Goal: Check status

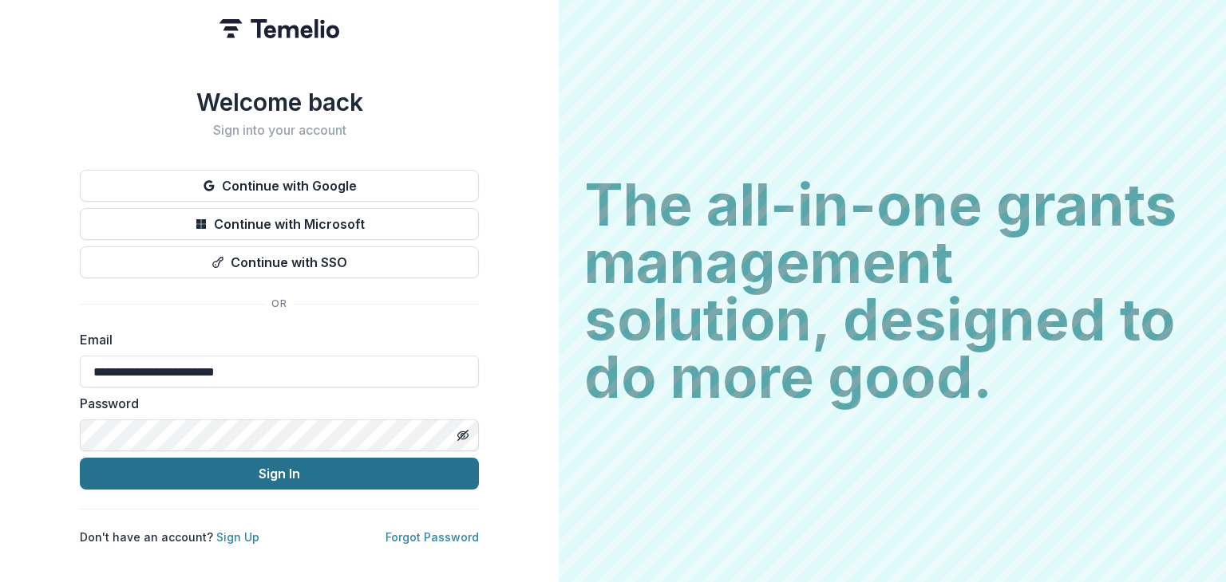
click at [315, 471] on button "Sign In" at bounding box center [279, 474] width 399 height 32
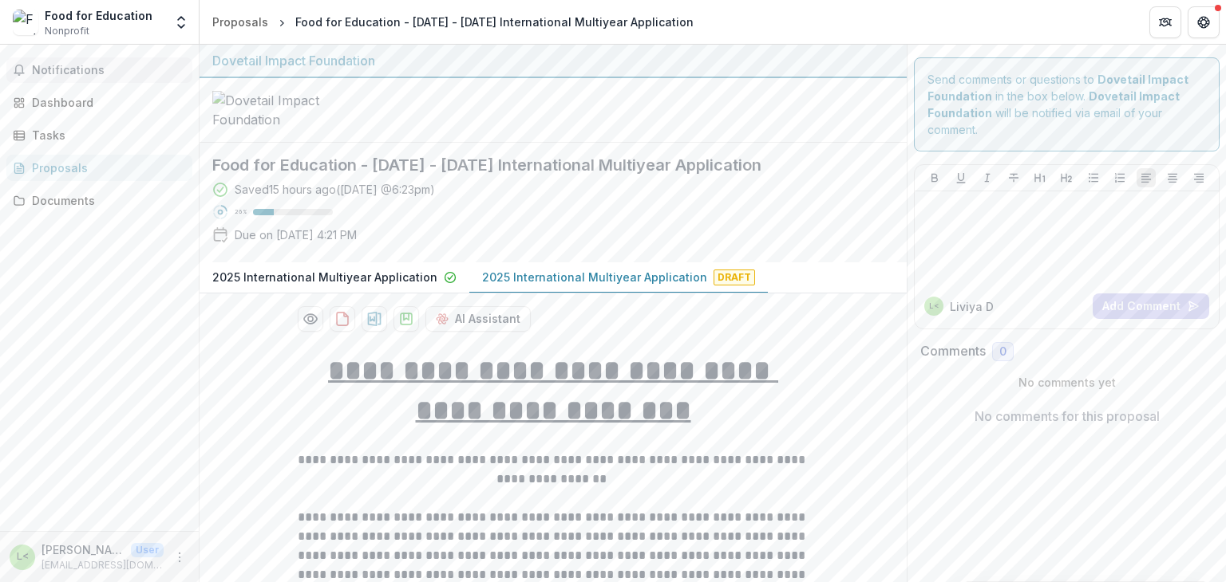
click at [102, 74] on span "Notifications" at bounding box center [109, 71] width 154 height 14
click at [689, 85] on div at bounding box center [552, 110] width 707 height 65
click at [866, 22] on header "Proposals Food for Education - [DATE] - [DATE] International Multiyear Applicat…" at bounding box center [712, 22] width 1026 height 44
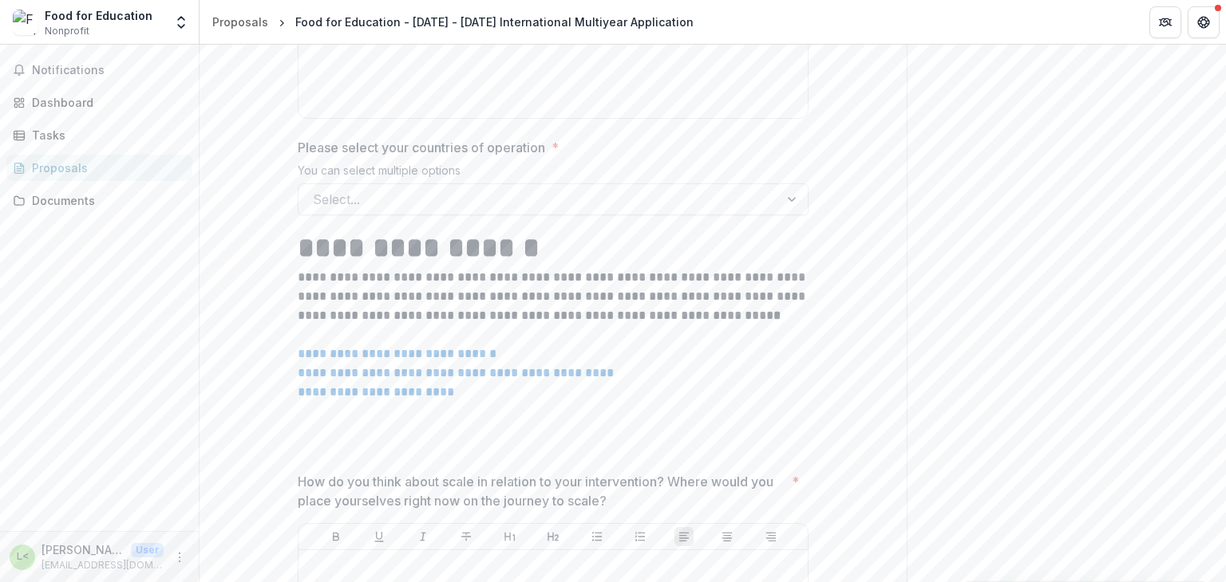
scroll to position [2293, 0]
